Goal: Task Accomplishment & Management: Manage account settings

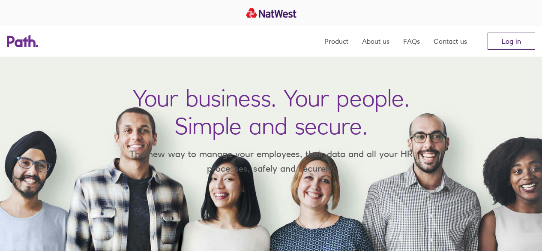
click at [505, 41] on link "Log in" at bounding box center [512, 41] width 48 height 17
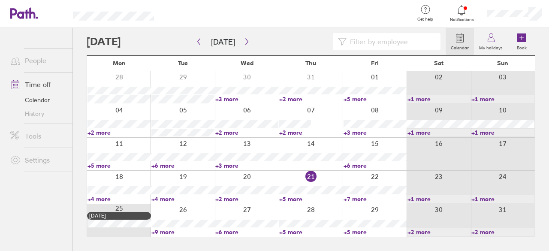
click at [167, 232] on link "+9 more" at bounding box center [182, 232] width 63 height 8
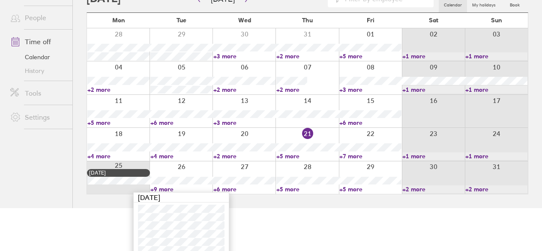
scroll to position [84, 0]
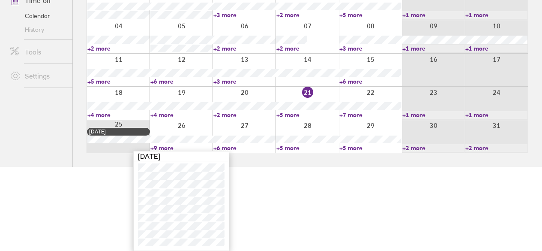
click at [236, 146] on link "+6 more" at bounding box center [244, 148] width 62 height 8
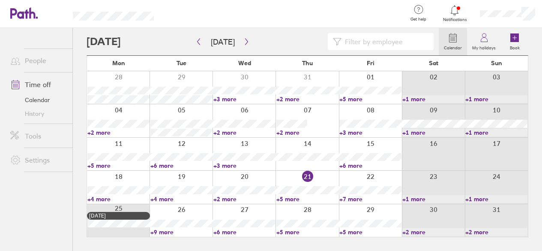
scroll to position [0, 0]
click at [236, 232] on link "+6 more" at bounding box center [246, 232] width 63 height 8
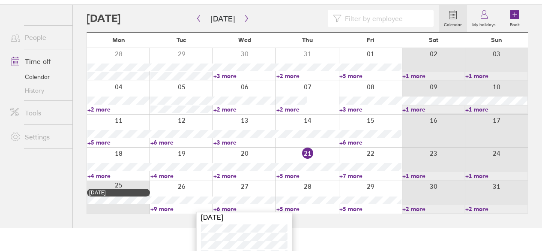
scroll to position [59, 0]
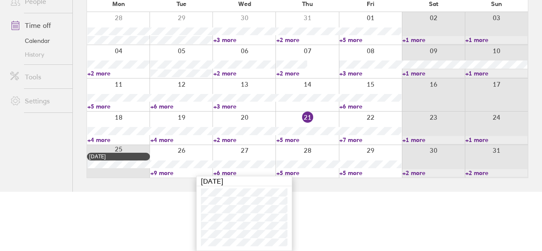
click at [348, 192] on html "Get help FAQs Contact us Notifications My profile Sign out People Time off Cale…" at bounding box center [271, 66] width 542 height 251
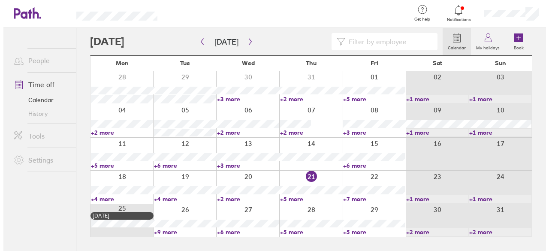
scroll to position [0, 0]
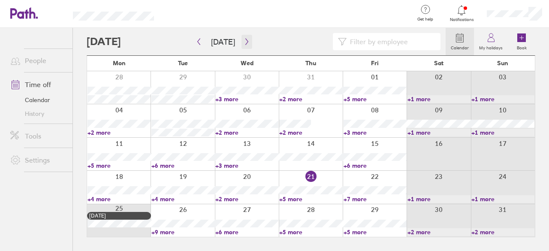
click at [241, 45] on button "button" at bounding box center [246, 42] width 11 height 14
